Goal: Task Accomplishment & Management: Use online tool/utility

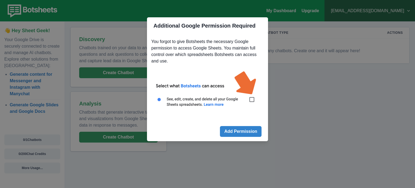
click at [249, 97] on img at bounding box center [207, 91] width 112 height 51
click at [252, 100] on img at bounding box center [207, 91] width 112 height 51
click at [242, 127] on button "Add Permission" at bounding box center [241, 131] width 42 height 11
